Goal: Task Accomplishment & Management: Manage account settings

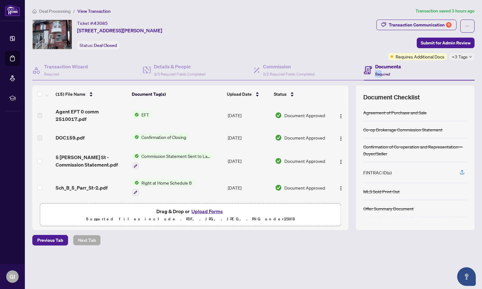
click at [383, 70] on div "Documents Required" at bounding box center [388, 70] width 26 height 15
click at [462, 58] on span "+3 Tags" at bounding box center [460, 56] width 16 height 7
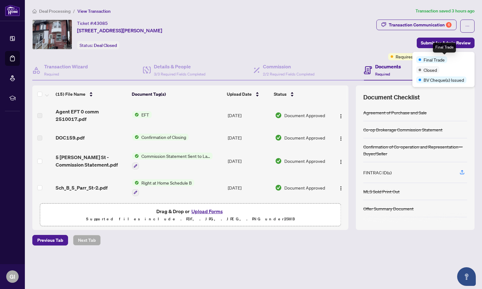
click at [440, 61] on span "Final Trade" at bounding box center [434, 59] width 21 height 7
click at [432, 59] on span "Final Trade" at bounding box center [434, 59] width 21 height 7
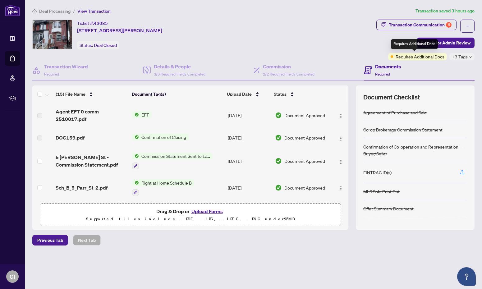
click at [398, 55] on span "Requires Additional Docs" at bounding box center [420, 56] width 49 height 7
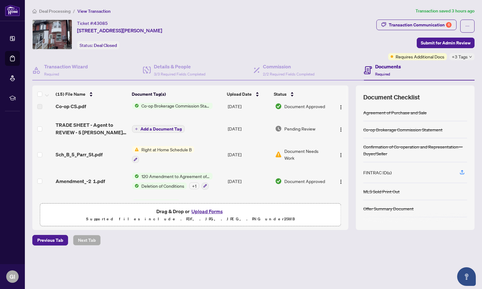
scroll to position [139, 0]
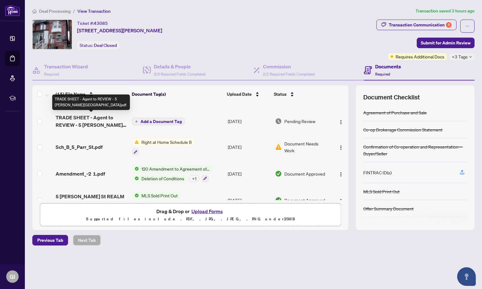
click at [62, 118] on span "TRADE SHEET - Agent to REVIEW - 5 [PERSON_NAME][GEOGRAPHIC_DATA]pdf" at bounding box center [91, 121] width 71 height 15
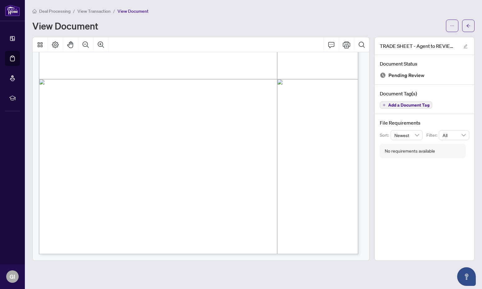
scroll to position [218, 0]
